Goal: Navigation & Orientation: Find specific page/section

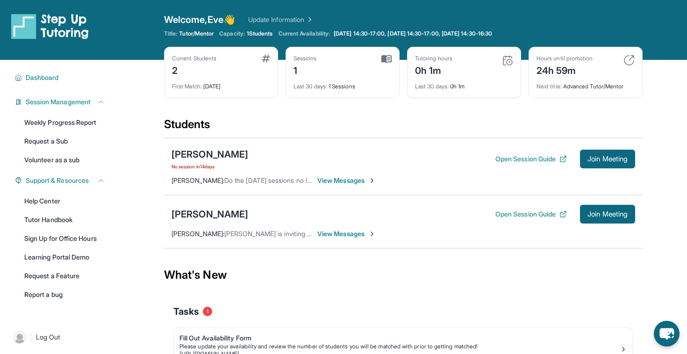
scroll to position [69, 0]
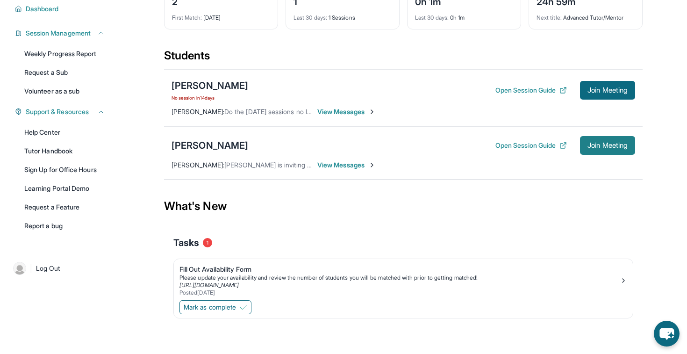
click at [610, 149] on button "Join Meeting" at bounding box center [607, 145] width 55 height 19
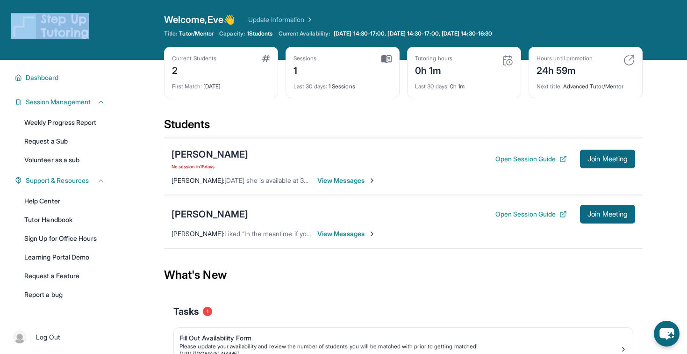
click at [297, 17] on link "Update Information" at bounding box center [280, 19] width 65 height 9
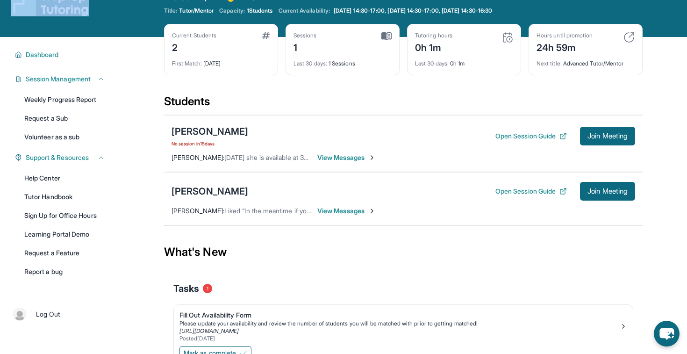
scroll to position [44, 0]
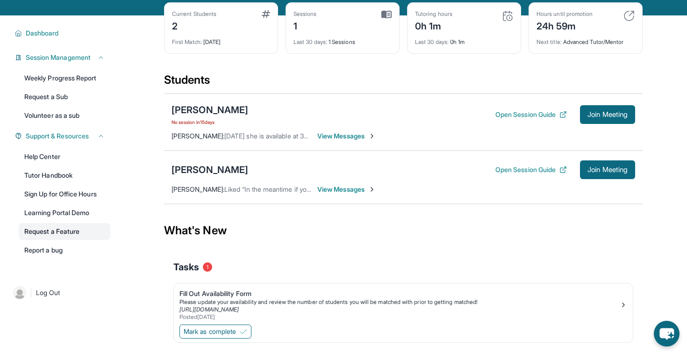
click at [54, 231] on link "Request a Feature" at bounding box center [65, 231] width 92 height 17
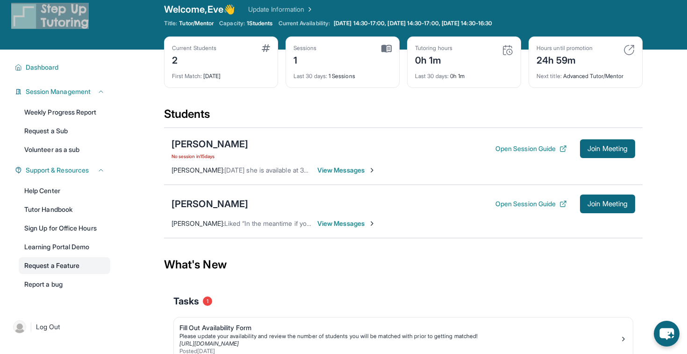
scroll to position [0, 0]
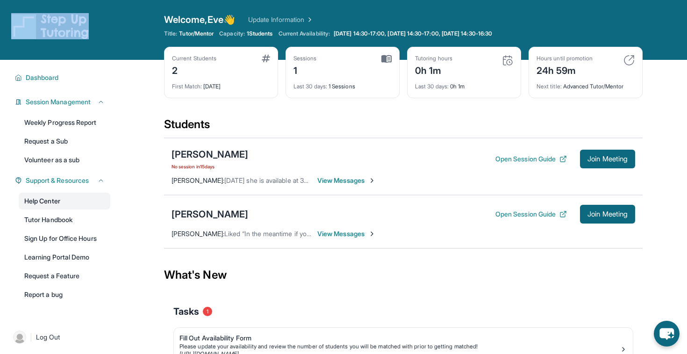
click at [48, 200] on link "Help Center" at bounding box center [65, 200] width 92 height 17
click at [603, 221] on button "Join Meeting" at bounding box center [607, 214] width 55 height 19
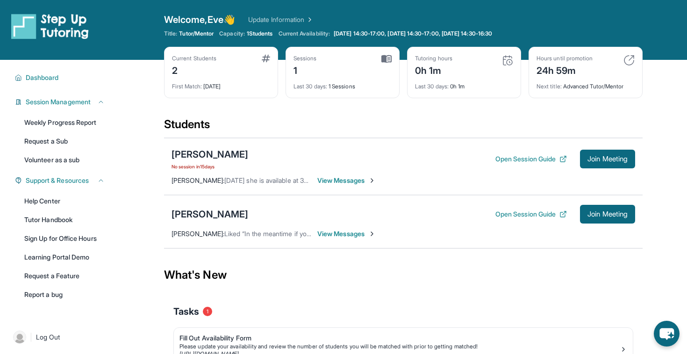
click at [534, 206] on div "Open Session Guide Join Meeting" at bounding box center [565, 214] width 140 height 19
click at [534, 215] on button "Open Session Guide" at bounding box center [530, 213] width 71 height 9
click at [199, 215] on div "[PERSON_NAME]" at bounding box center [209, 213] width 77 height 13
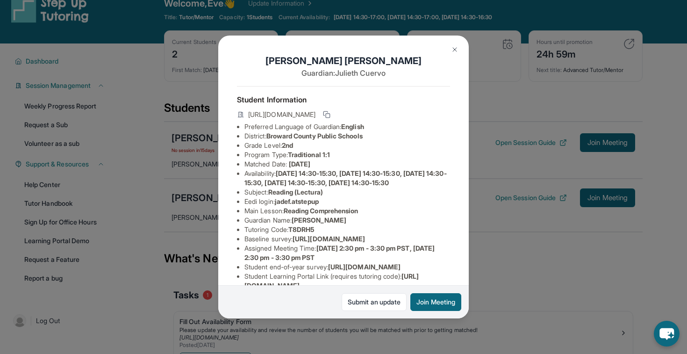
click at [455, 44] on button at bounding box center [454, 49] width 19 height 19
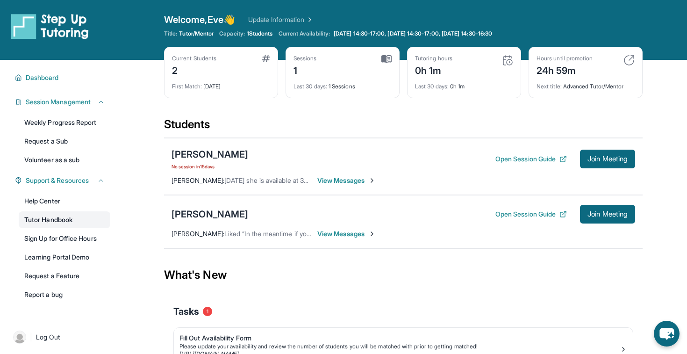
click at [48, 213] on link "Tutor Handbook" at bounding box center [65, 219] width 92 height 17
click at [57, 197] on link "Help Center" at bounding box center [65, 200] width 92 height 17
click at [615, 213] on span "Join Meeting" at bounding box center [607, 214] width 40 height 6
